Goal: Task Accomplishment & Management: Manage account settings

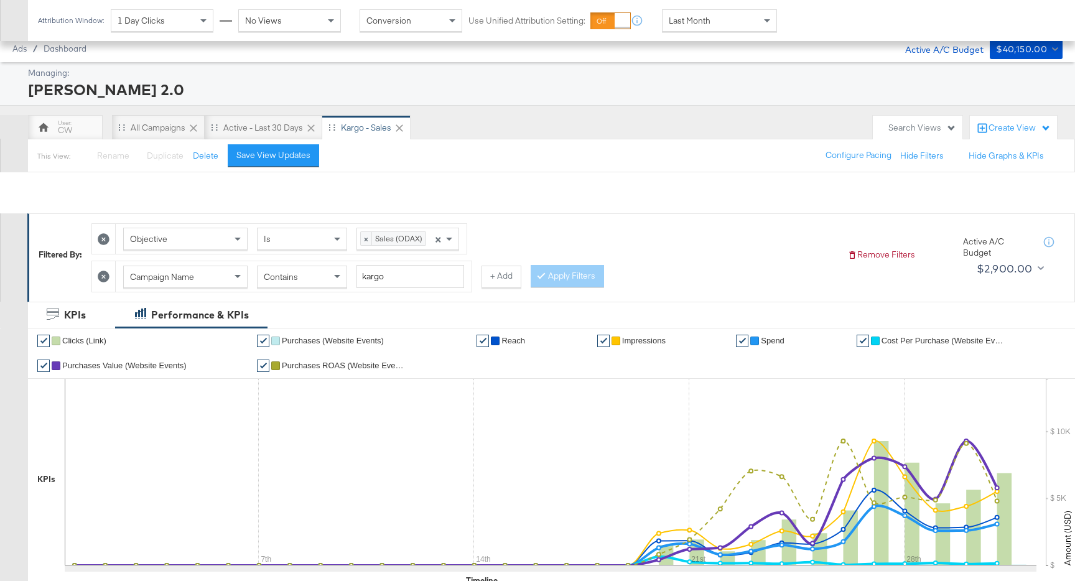
scroll to position [256, 0]
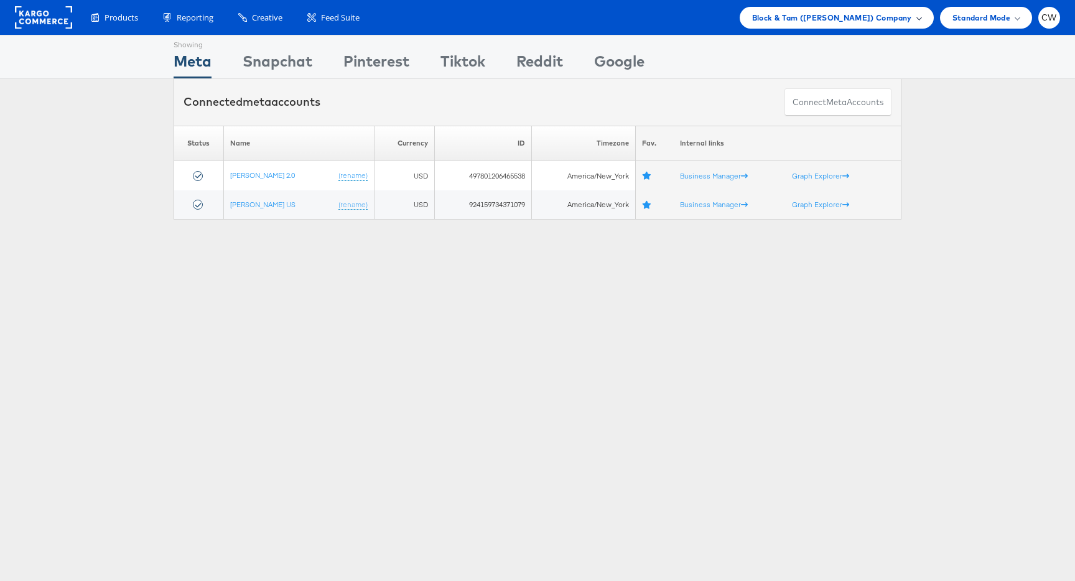
click at [829, 24] on div "Block & Tam (Veronica Beard) Company" at bounding box center [837, 18] width 194 height 22
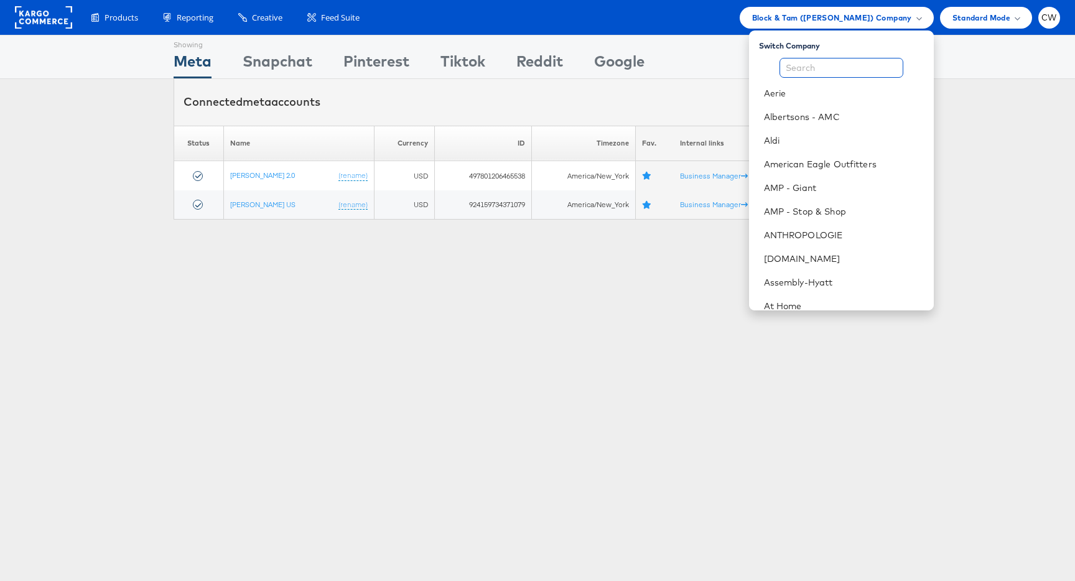
click at [819, 63] on input "text" at bounding box center [841, 68] width 124 height 20
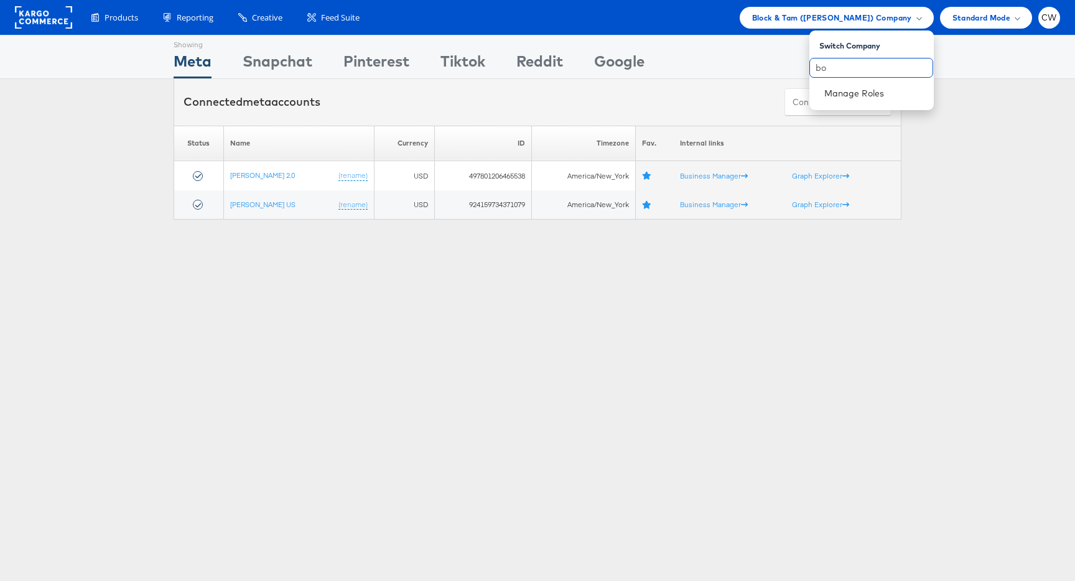
type input "b"
